Goal: Understand process/instructions: Learn about a topic

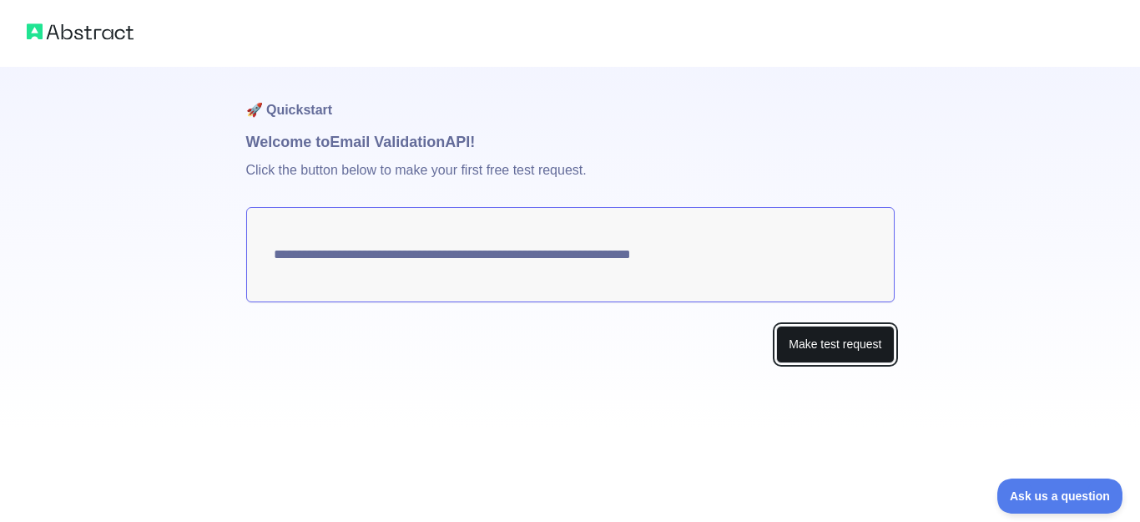
click at [811, 343] on button "Make test request" at bounding box center [835, 345] width 118 height 38
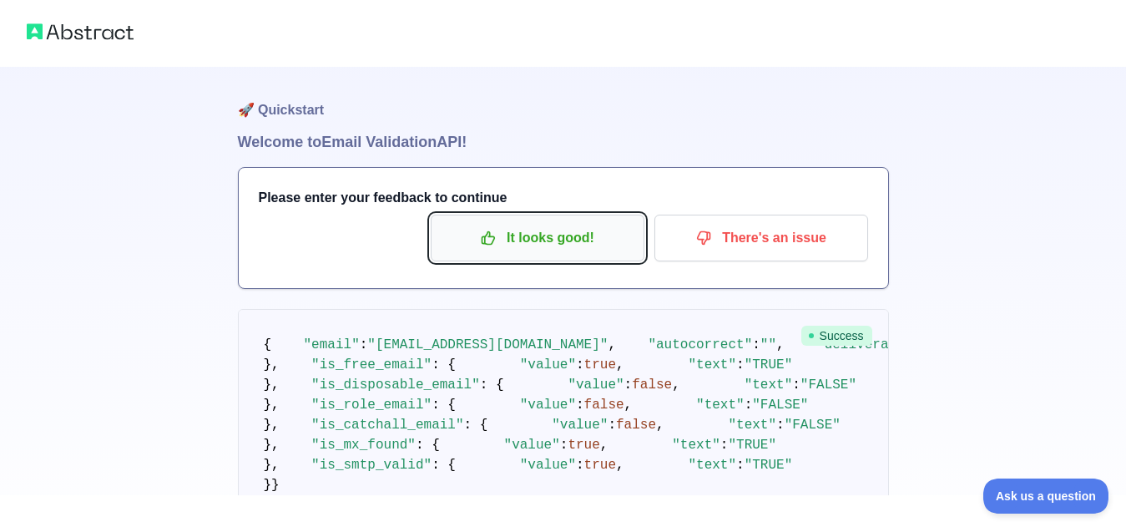
click at [533, 242] on p "It looks good!" at bounding box center [537, 238] width 189 height 28
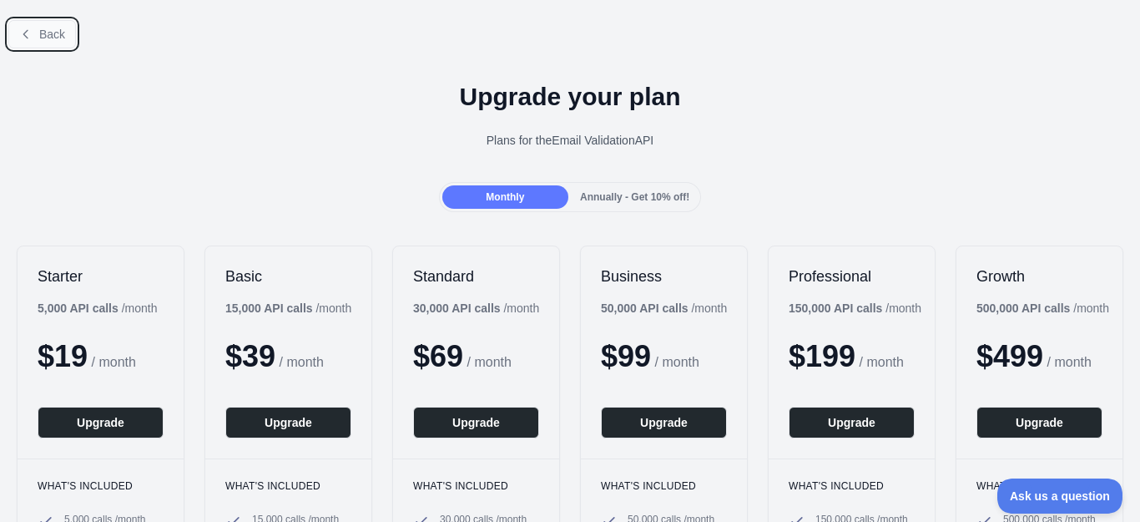
click at [35, 33] on button "Back" at bounding box center [42, 34] width 68 height 28
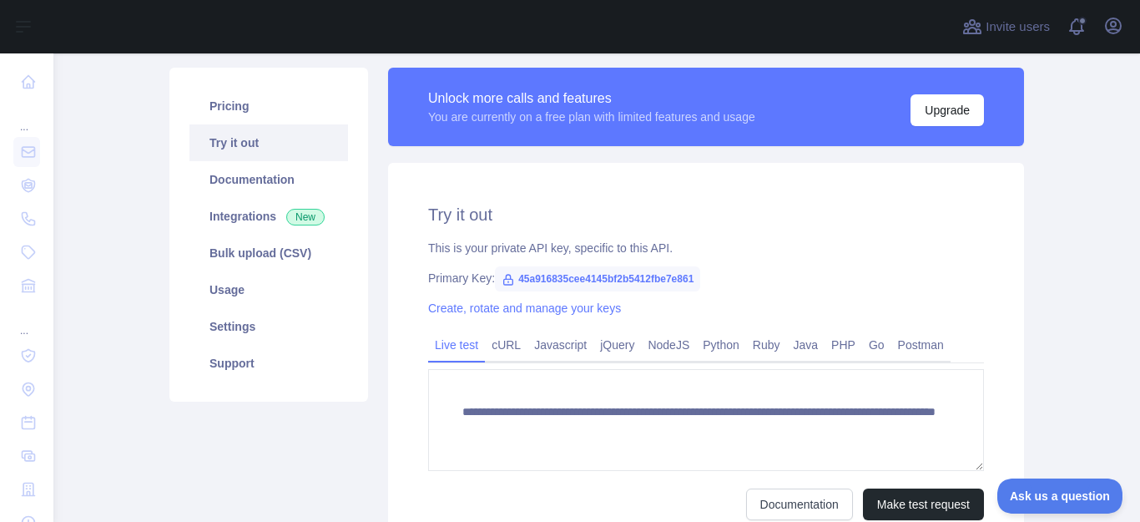
scroll to position [167, 0]
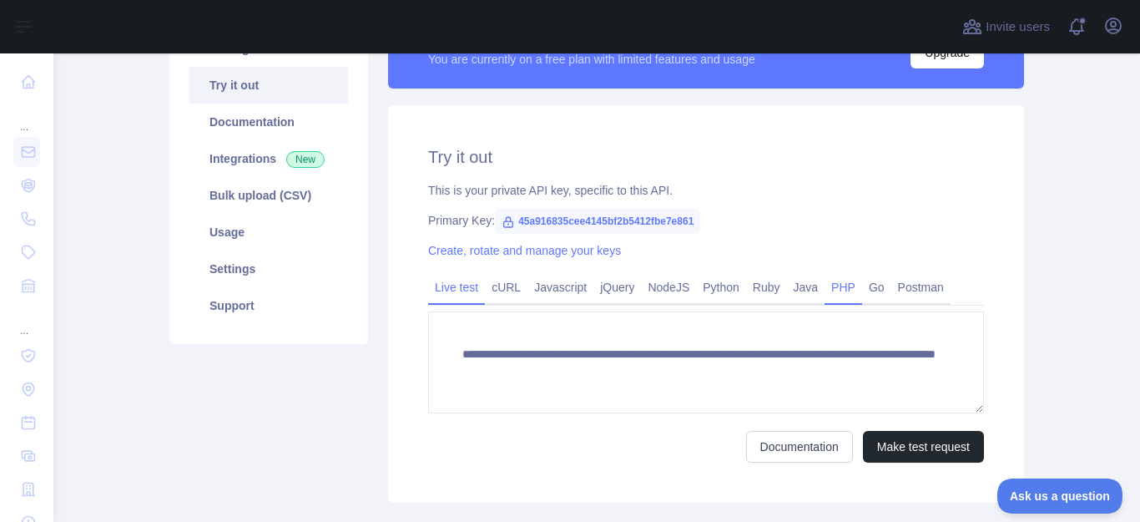
click at [829, 290] on link "PHP" at bounding box center [844, 287] width 38 height 27
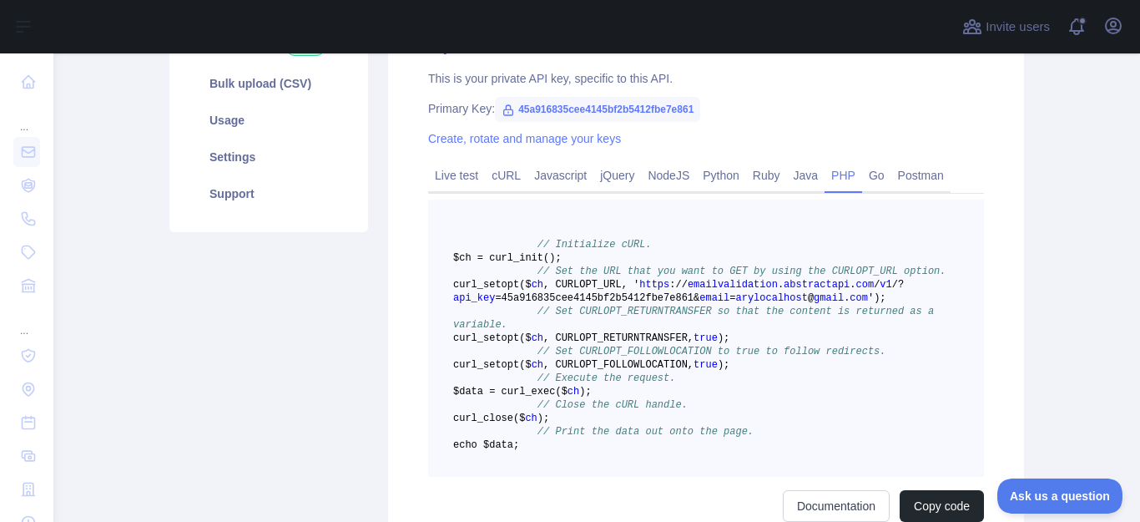
scroll to position [250, 0]
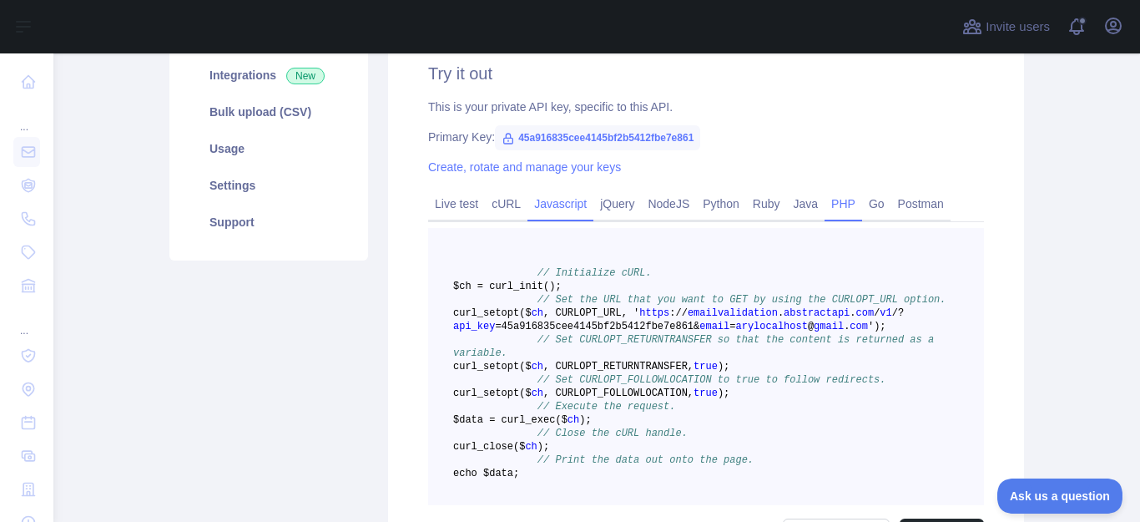
click at [538, 209] on link "Javascript" at bounding box center [561, 203] width 66 height 27
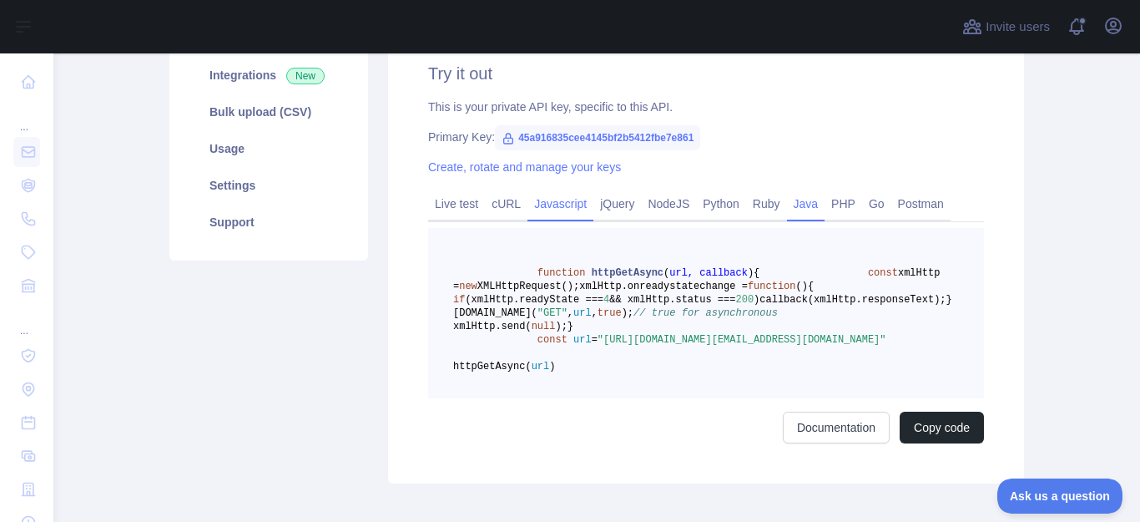
click at [790, 204] on link "Java" at bounding box center [806, 203] width 38 height 27
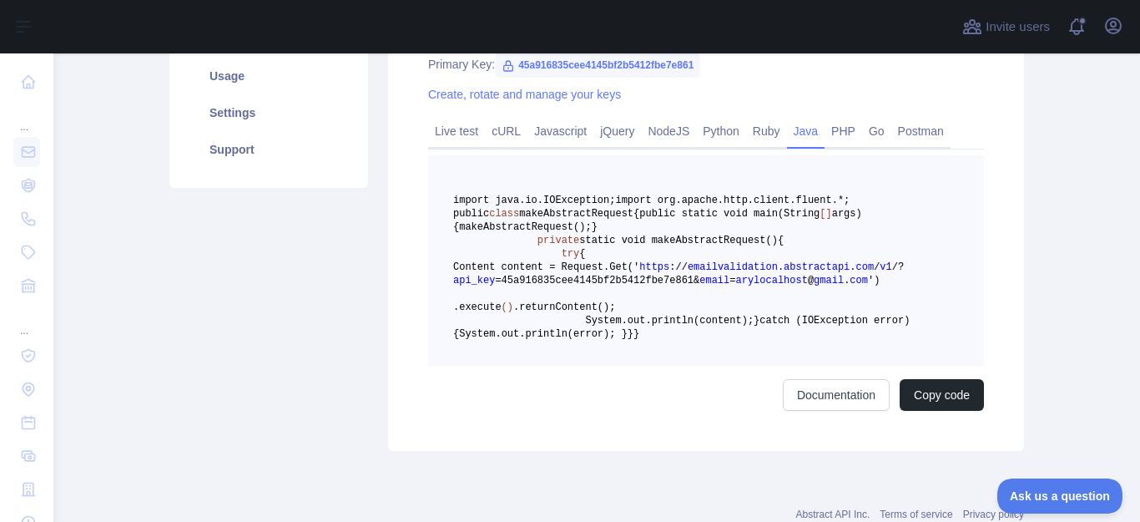
scroll to position [334, 0]
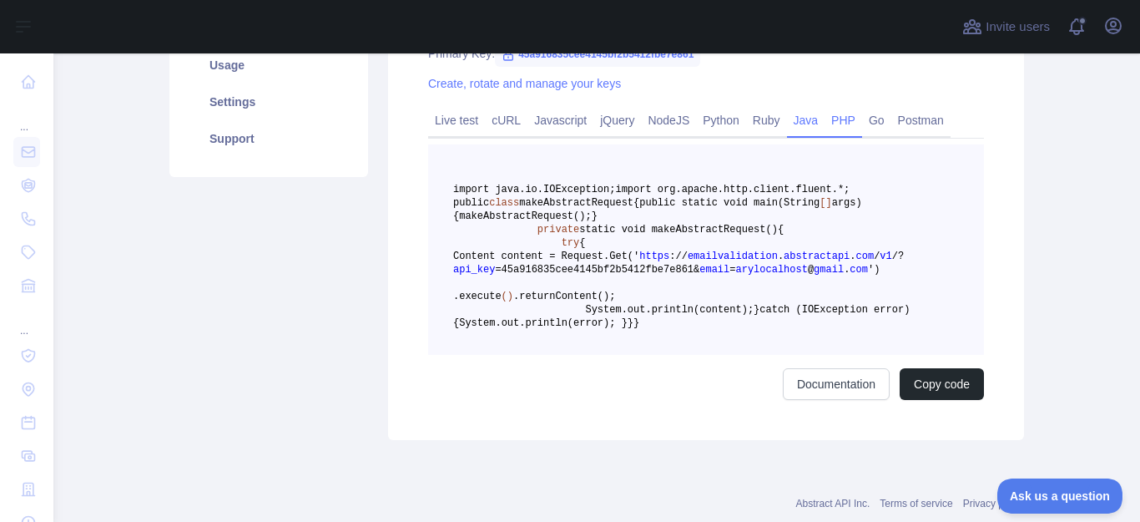
click at [836, 123] on link "PHP" at bounding box center [844, 120] width 38 height 27
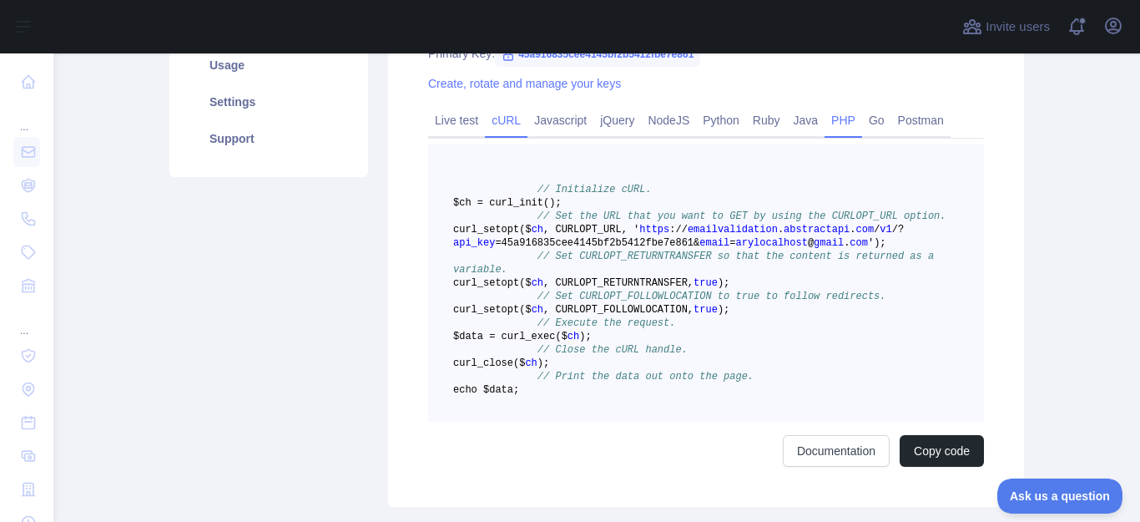
click at [497, 124] on link "cURL" at bounding box center [506, 120] width 43 height 27
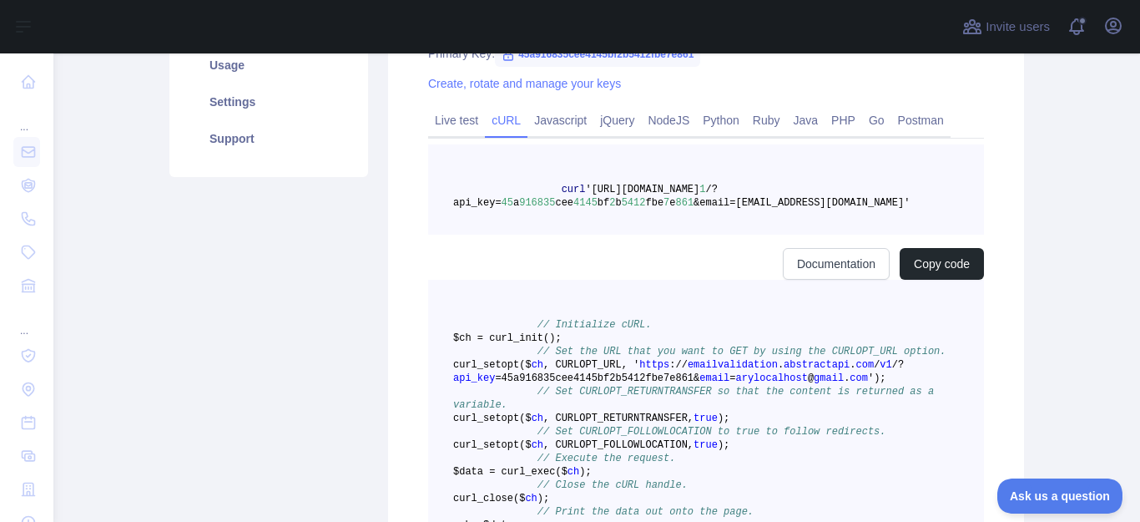
scroll to position [255, 0]
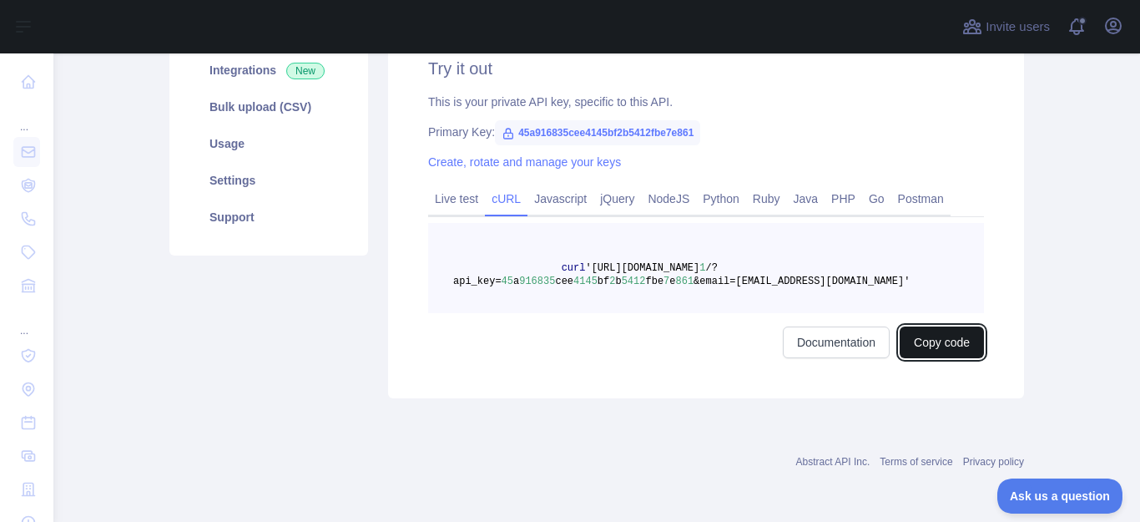
click at [944, 347] on button "Copy code" at bounding box center [942, 342] width 84 height 32
click at [555, 278] on span "cee" at bounding box center [564, 281] width 18 height 12
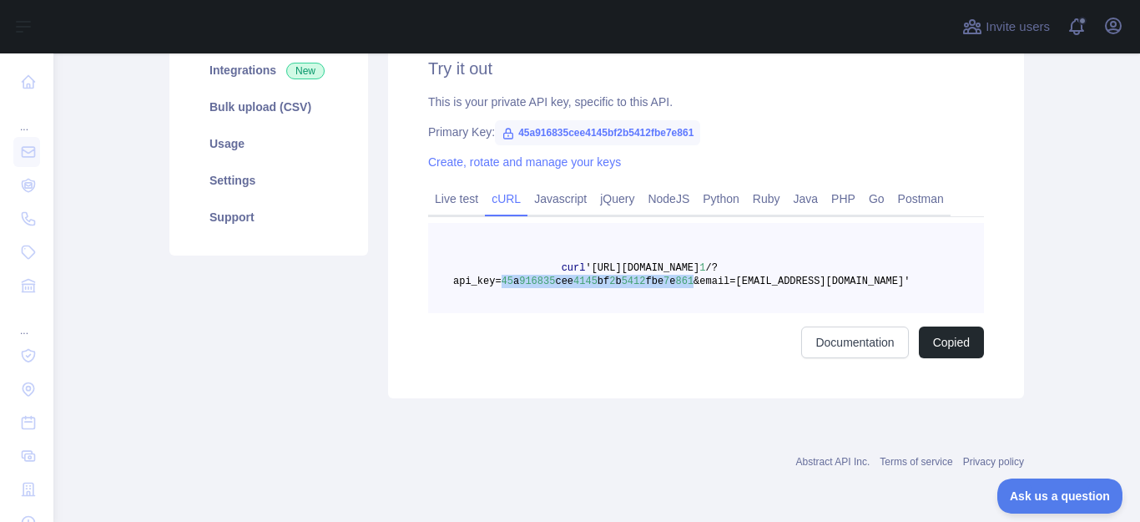
click at [555, 278] on span "cee" at bounding box center [564, 281] width 18 height 12
copy span "45 a 916835 cee 4145 bf 2 b 5412 fbe 7 e 861"
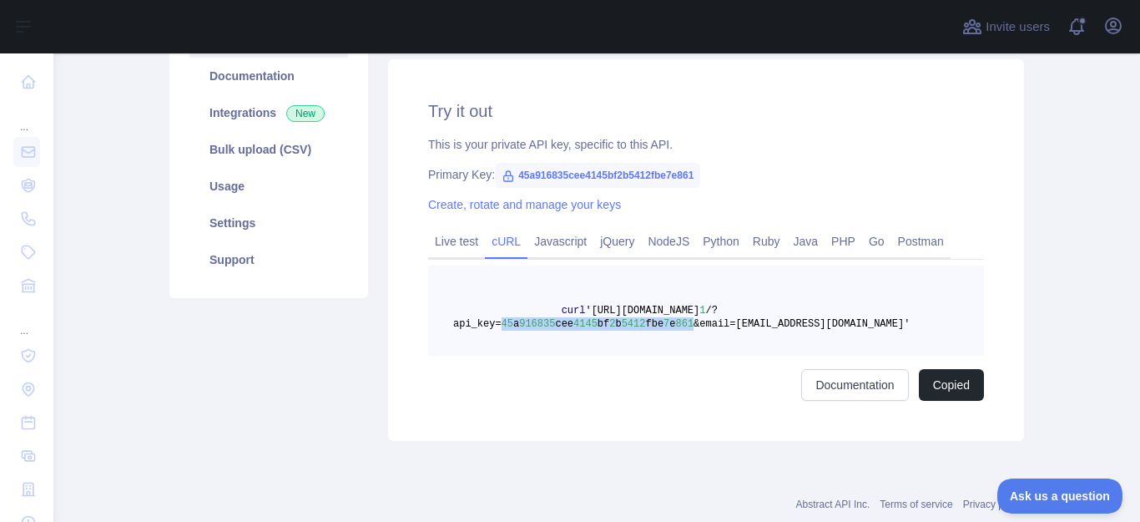
scroll to position [172, 0]
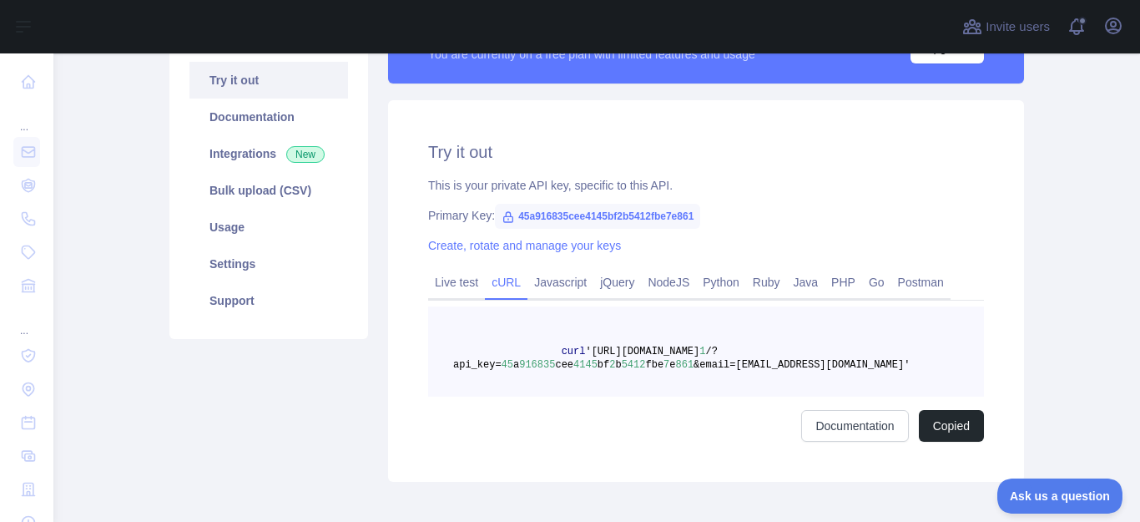
click at [641, 215] on span "45a916835cee4145bf2b5412fbe7e861" at bounding box center [597, 216] width 205 height 25
drag, startPoint x: 510, startPoint y: 216, endPoint x: 689, endPoint y: 220, distance: 179.5
click at [689, 220] on span "45a916835cee4145bf2b5412fbe7e861" at bounding box center [597, 216] width 205 height 25
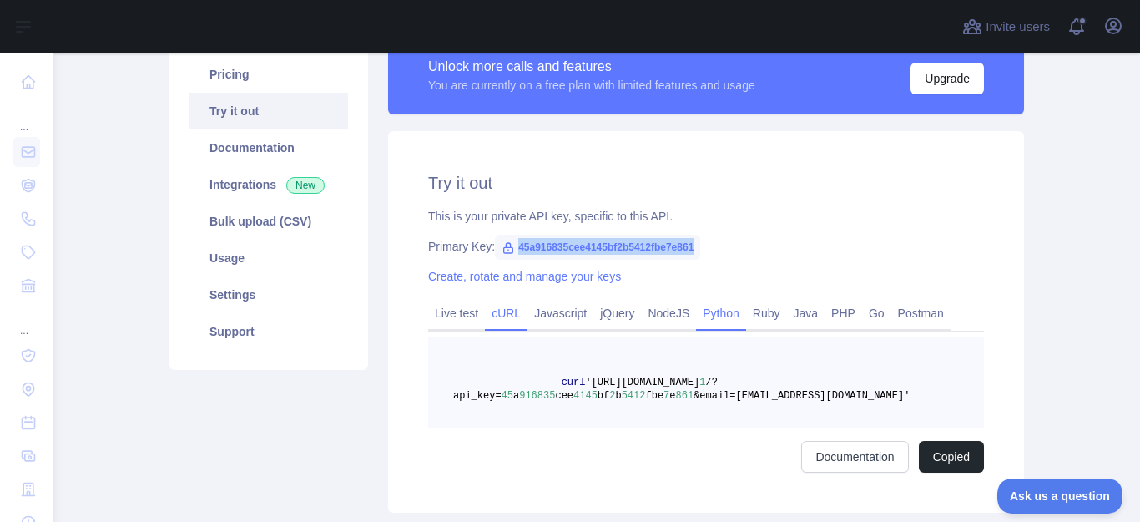
scroll to position [255, 0]
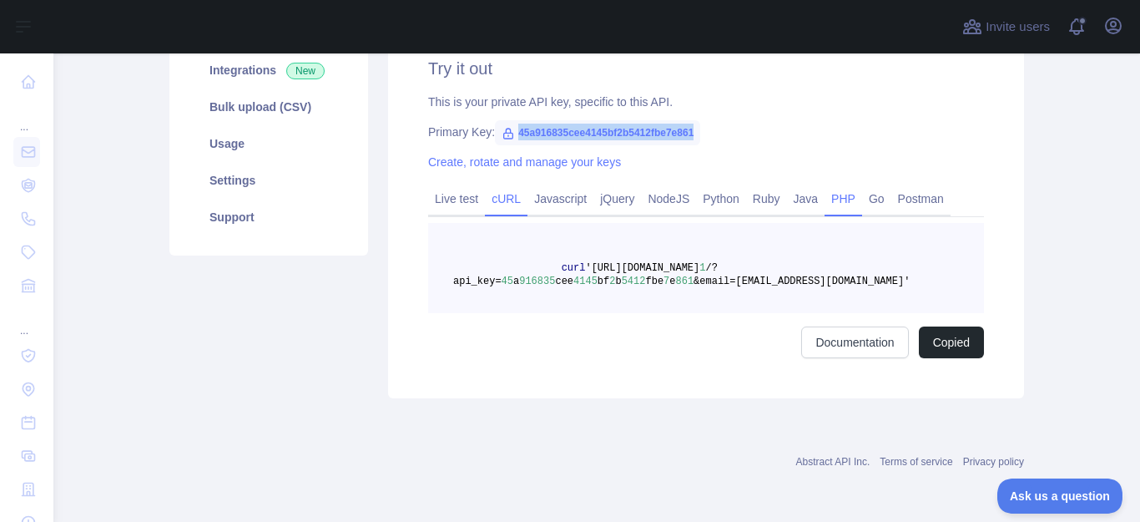
click at [833, 198] on link "PHP" at bounding box center [844, 198] width 38 height 27
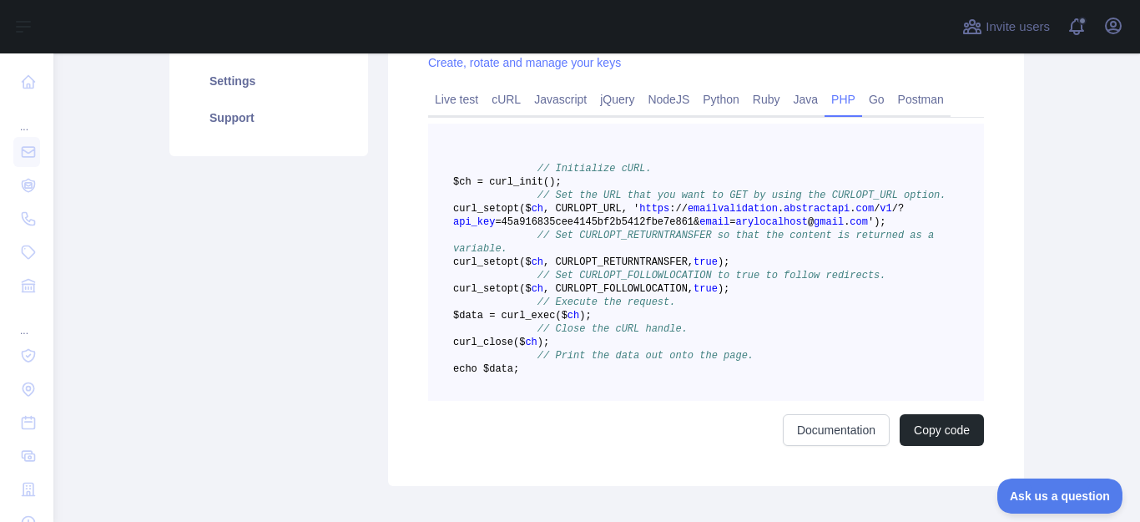
scroll to position [339, 0]
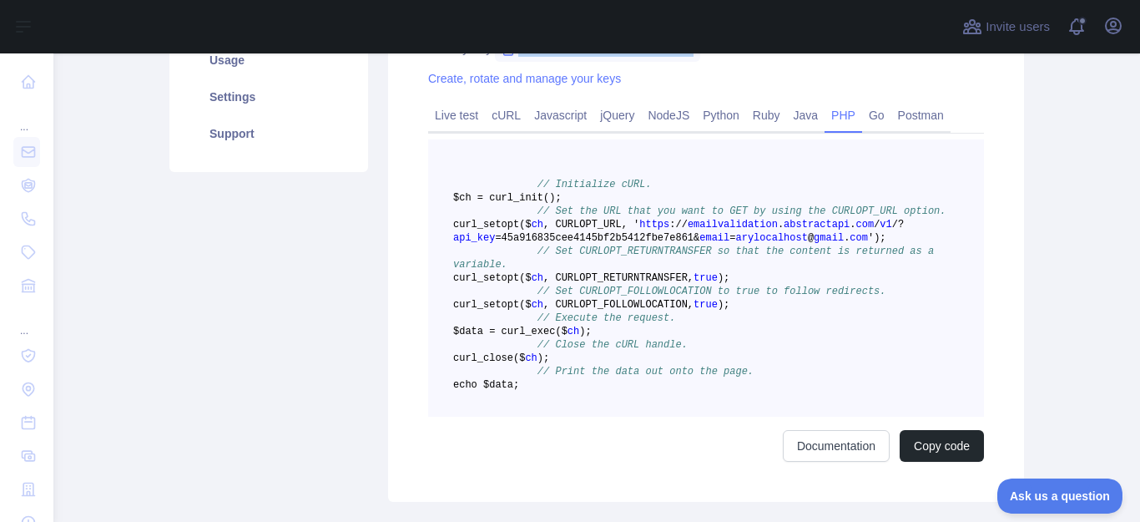
drag, startPoint x: 523, startPoint y: 331, endPoint x: 801, endPoint y: 336, distance: 278.0
click at [801, 336] on pre "// Initialize cURL. $ch = curl _init() ; // Set the URL that you want to GET by…" at bounding box center [706, 277] width 556 height 277
copy span "curl _setopt($ ch , CURLOPT_FOLLOWLOCATION, true ) ;"
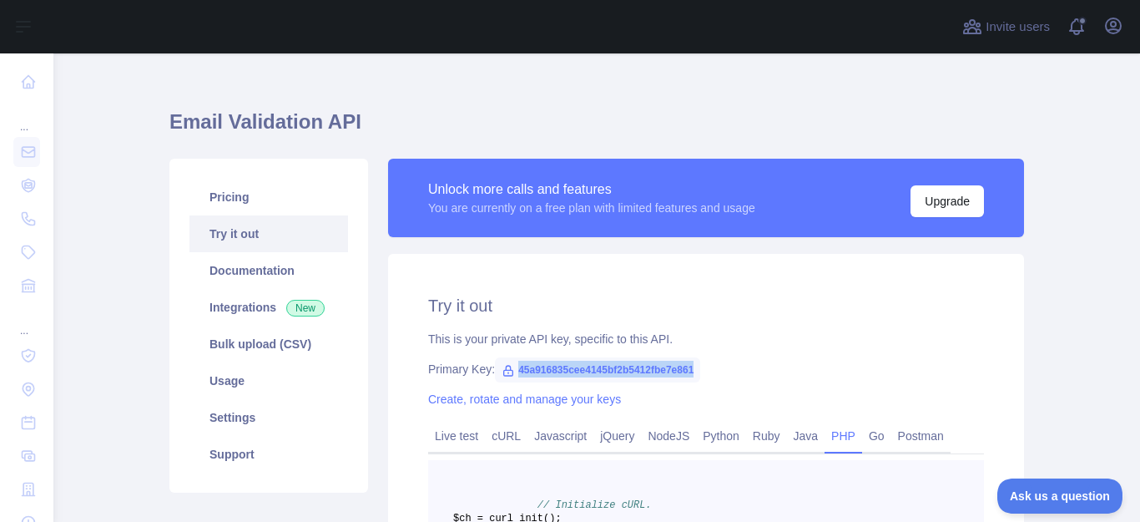
scroll to position [0, 0]
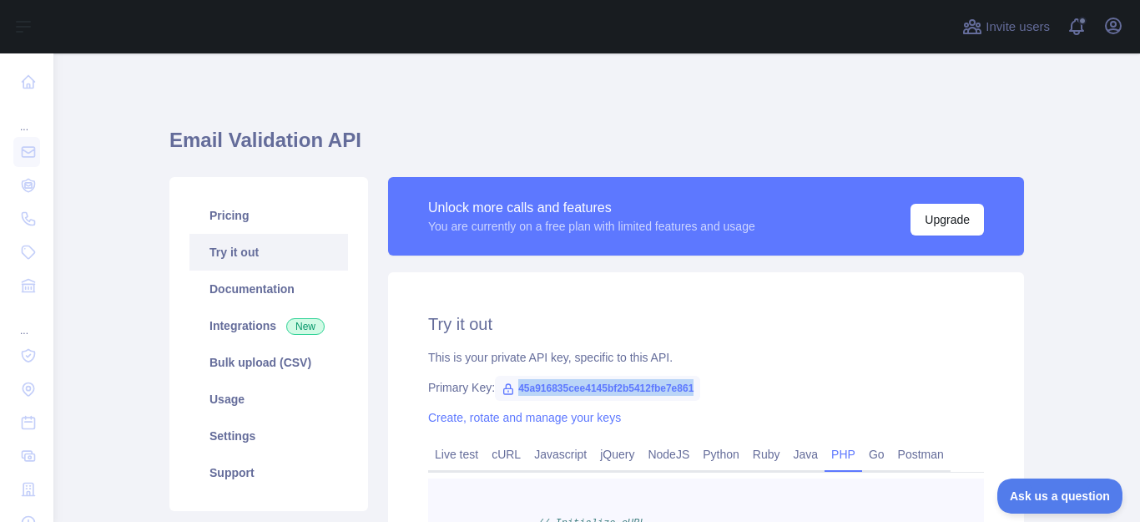
click at [228, 252] on link "Try it out" at bounding box center [268, 252] width 159 height 37
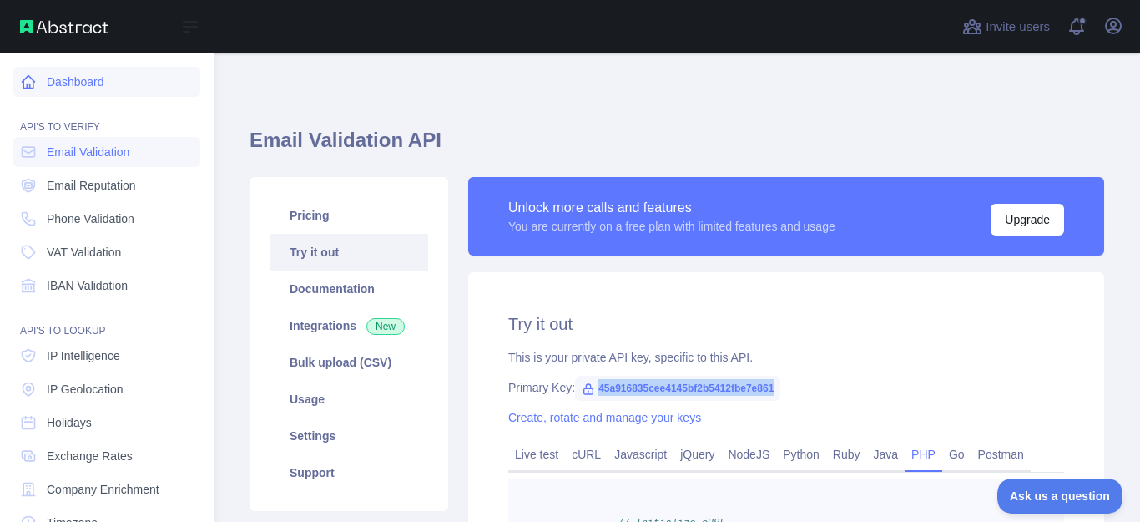
click at [30, 83] on icon at bounding box center [28, 81] width 17 height 17
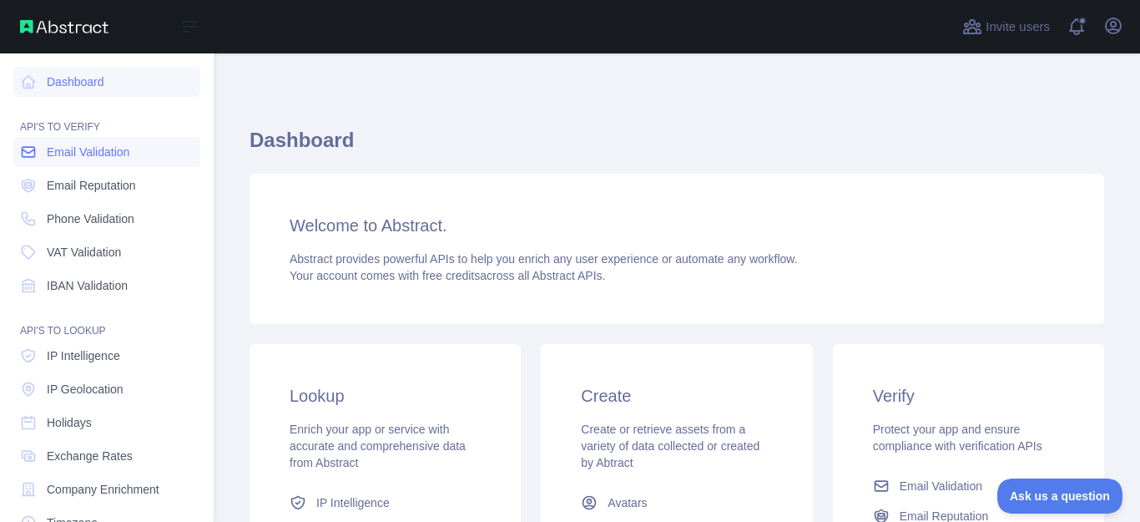
click at [73, 154] on span "Email Validation" at bounding box center [88, 152] width 83 height 17
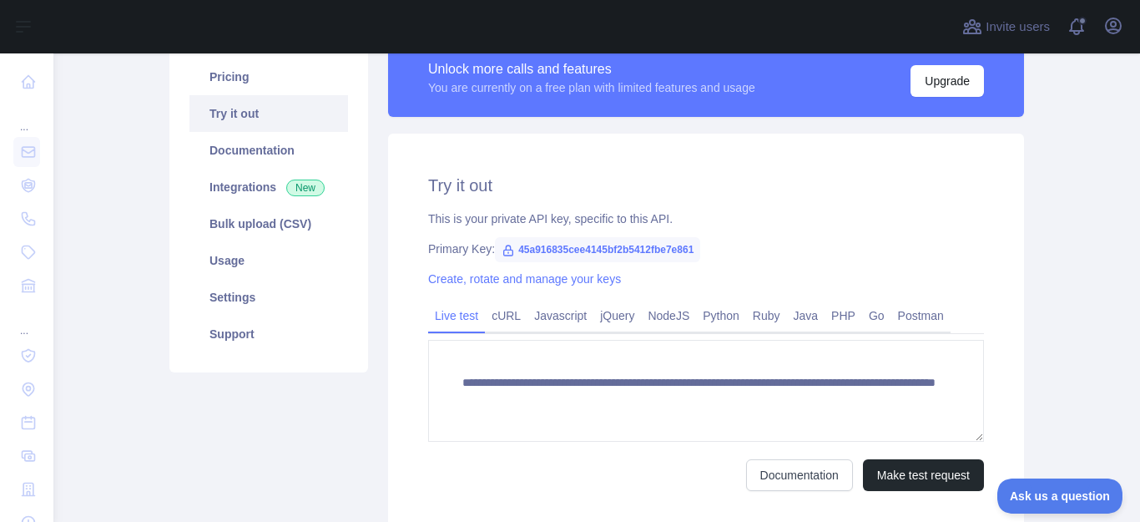
scroll to position [250, 0]
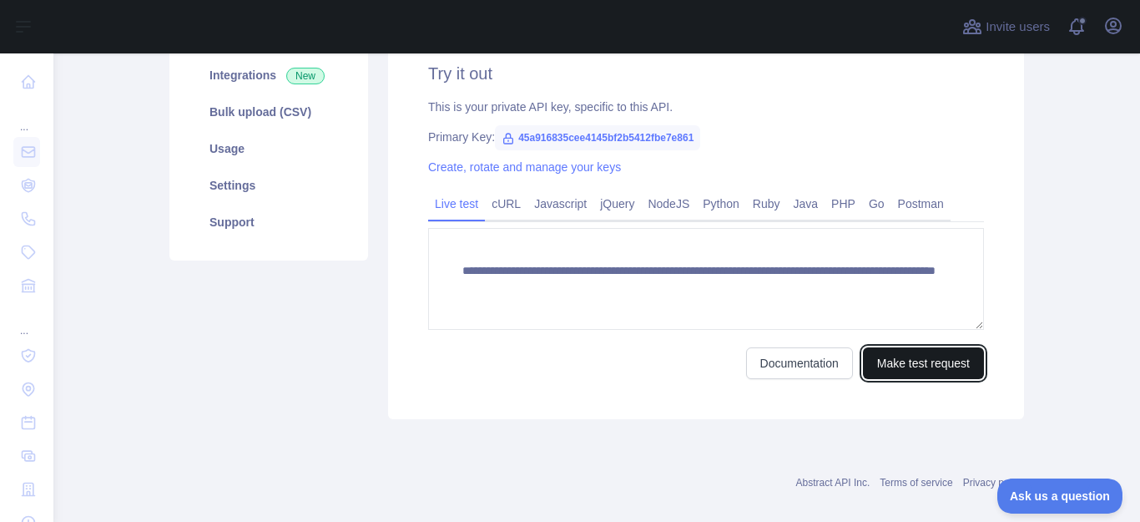
click at [886, 363] on button "Make test request" at bounding box center [923, 363] width 121 height 32
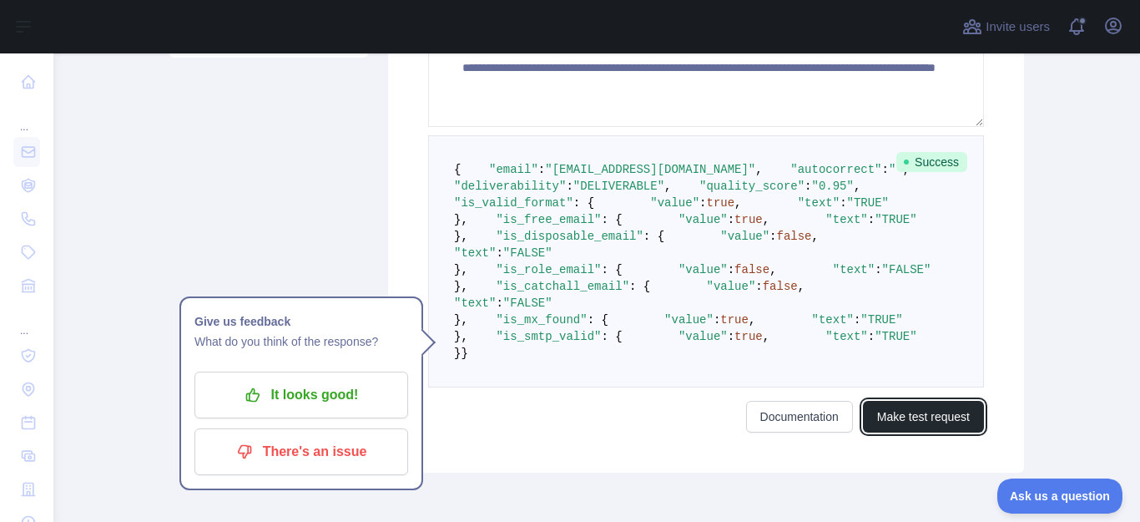
scroll to position [227, 0]
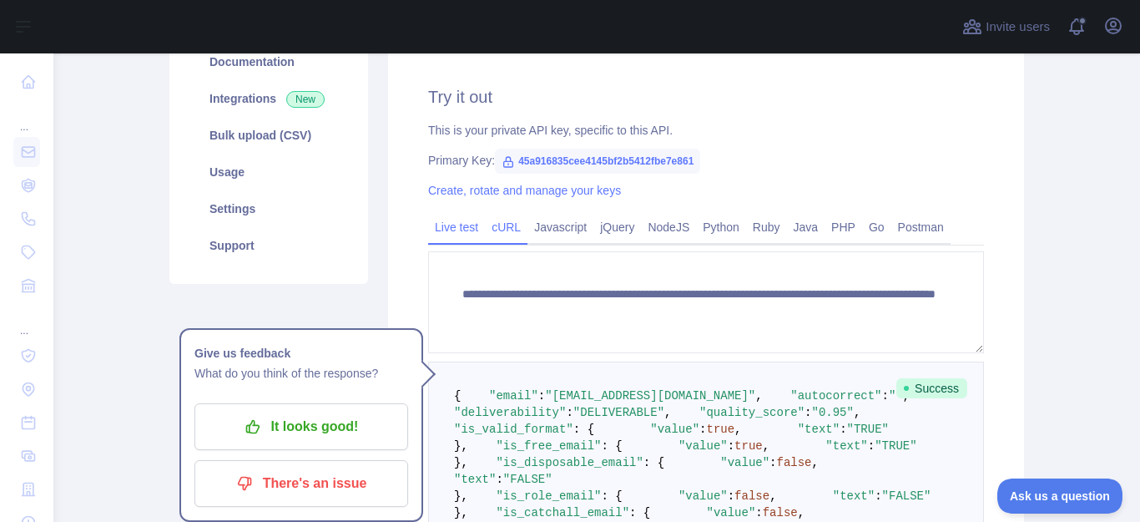
click at [500, 231] on link "cURL" at bounding box center [506, 227] width 43 height 27
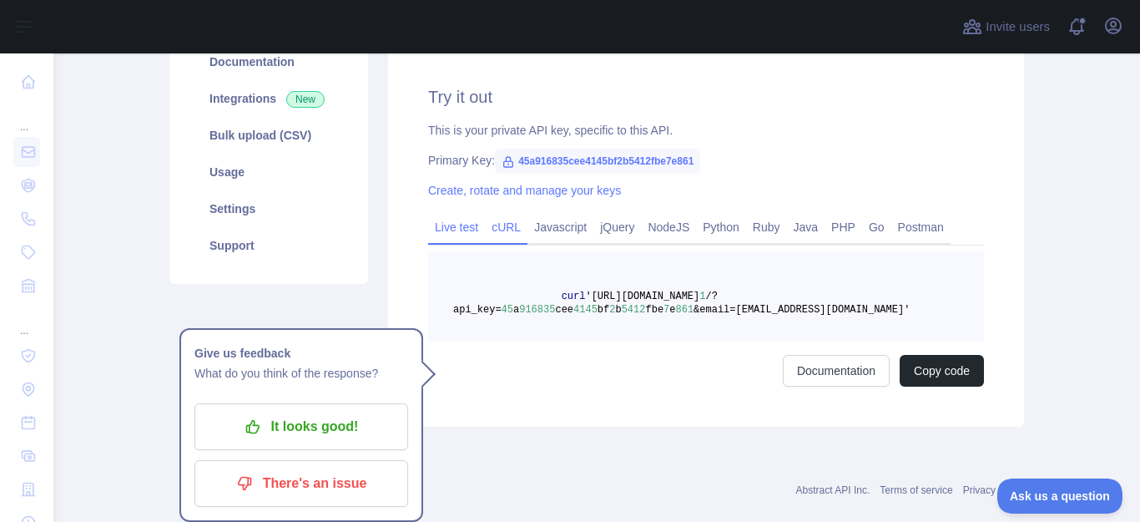
click at [445, 234] on link "Live test" at bounding box center [456, 227] width 57 height 27
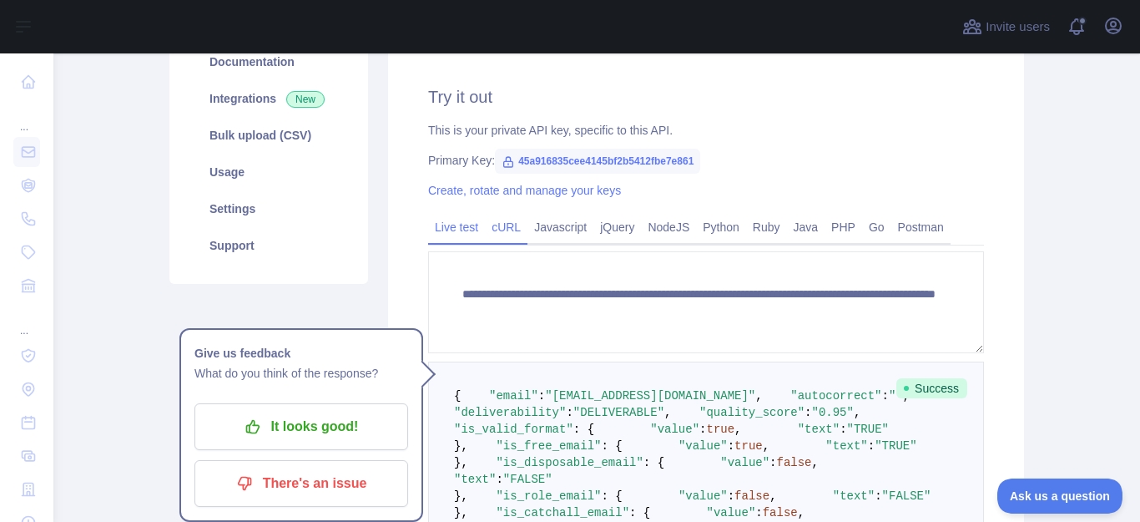
click at [499, 230] on link "cURL" at bounding box center [506, 227] width 43 height 27
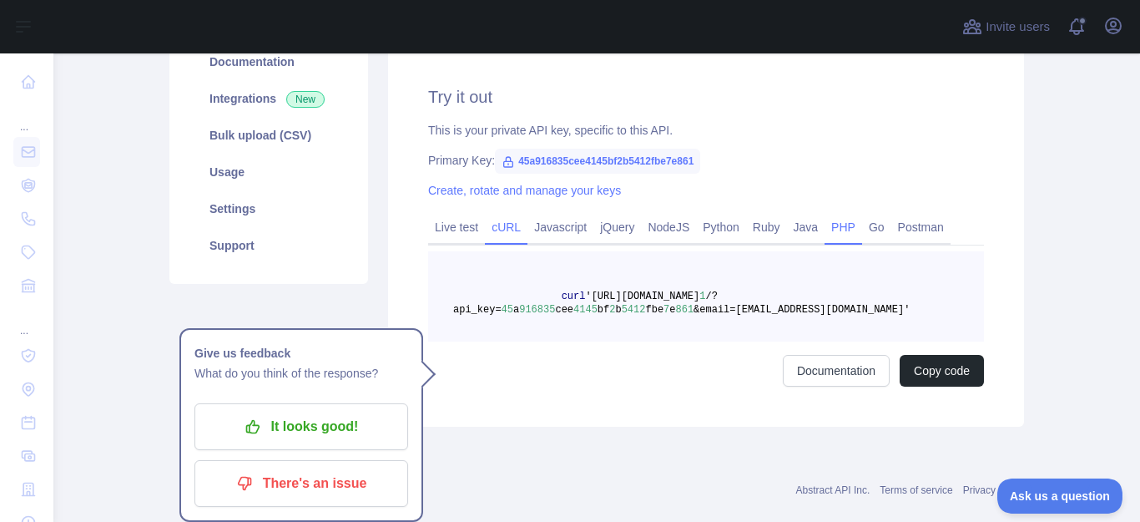
click at [835, 231] on link "PHP" at bounding box center [844, 227] width 38 height 27
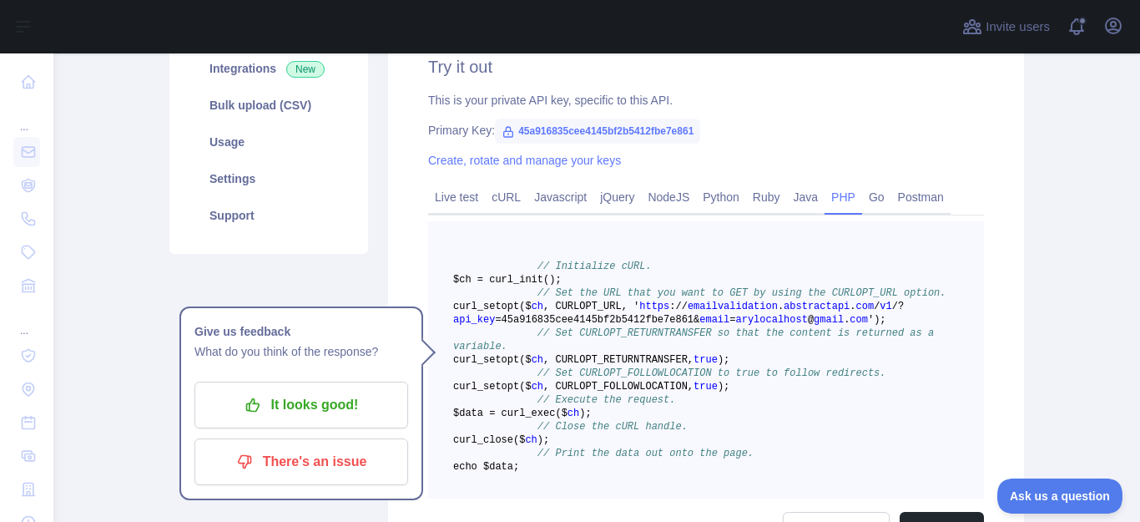
scroll to position [394, 0]
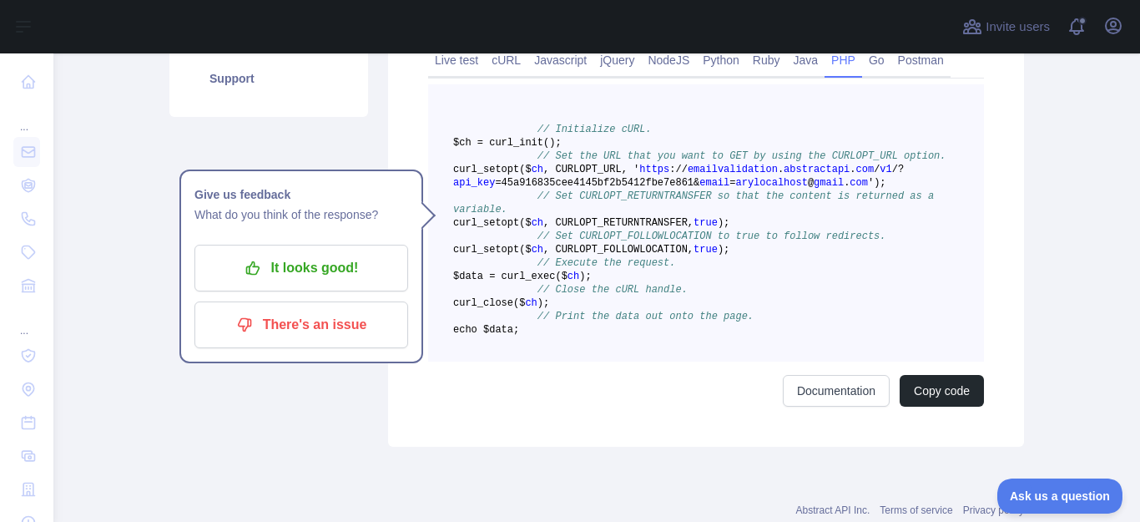
click at [560, 189] on span "=45a916835cee4145bf2b5412fbe7e861&" at bounding box center [597, 183] width 204 height 12
copy span "45a916835cee4145bf2b5412fbe7e861"
